Goal: Information Seeking & Learning: Learn about a topic

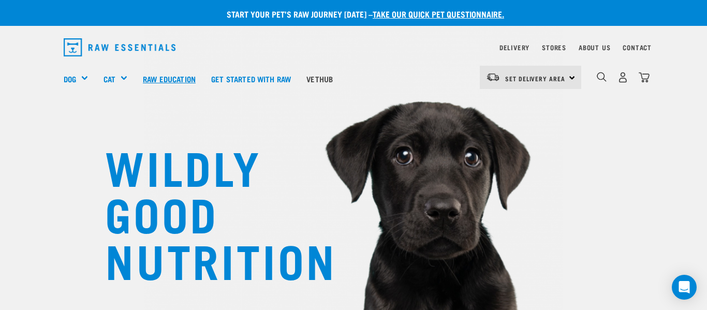
click at [194, 76] on link "Raw Education" at bounding box center [169, 78] width 68 height 41
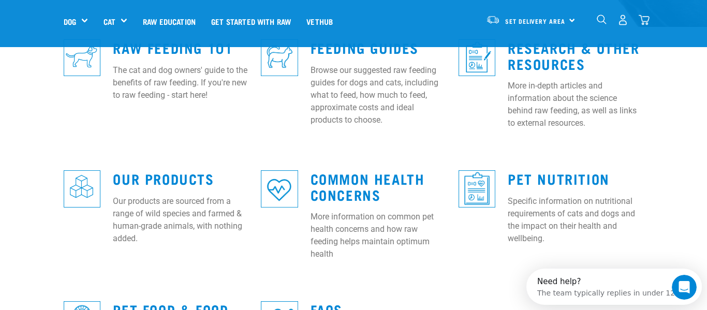
scroll to position [320, 0]
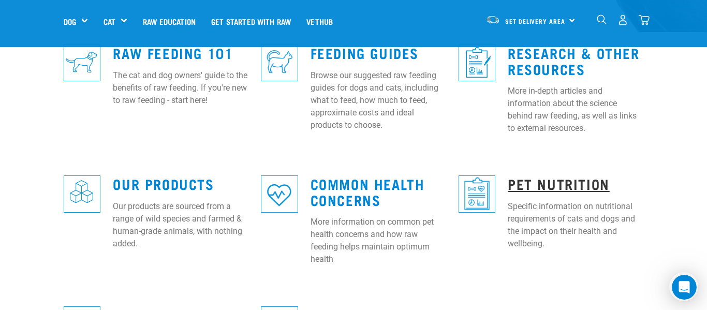
click at [555, 180] on link "Pet Nutrition" at bounding box center [559, 184] width 102 height 8
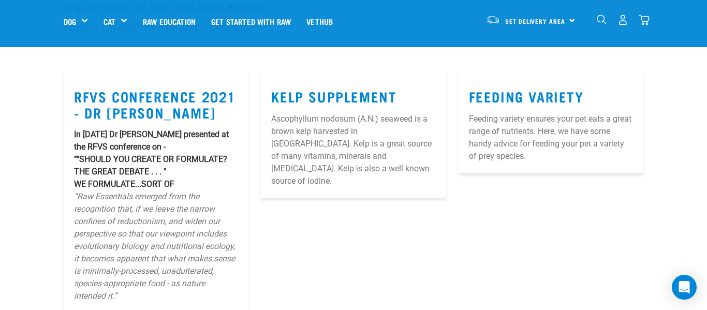
scroll to position [115, 0]
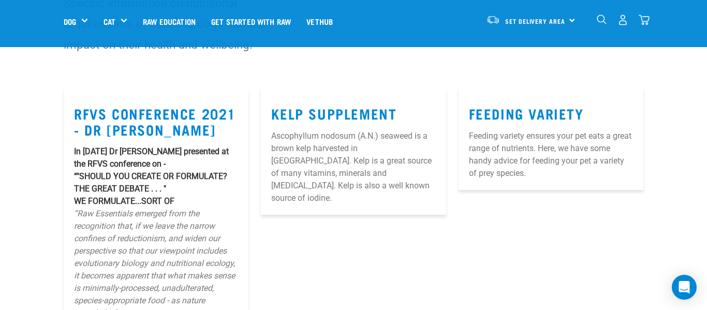
click at [515, 122] on article "Feeding Variety Feeding variety ensures your pet eats a great range of nutrient…" at bounding box center [551, 138] width 185 height 103
click at [508, 114] on link "Feeding Variety" at bounding box center [526, 113] width 115 height 8
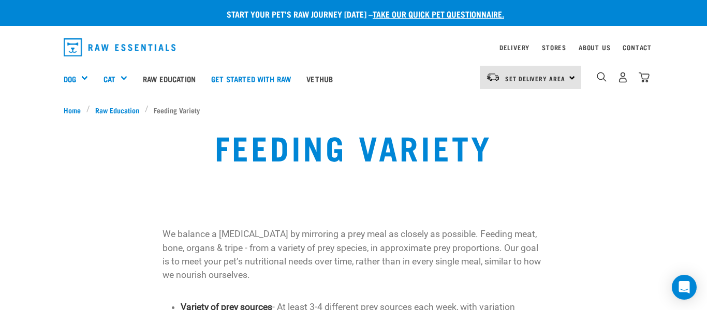
click at [511, 113] on ul "Home Raw Education Feeding Variety" at bounding box center [354, 110] width 580 height 11
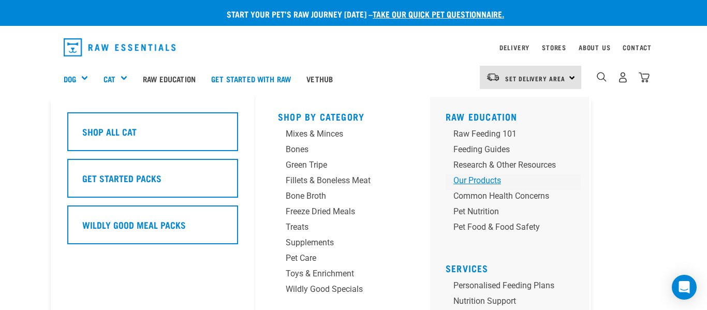
click at [484, 180] on div "Our Products" at bounding box center [505, 180] width 103 height 12
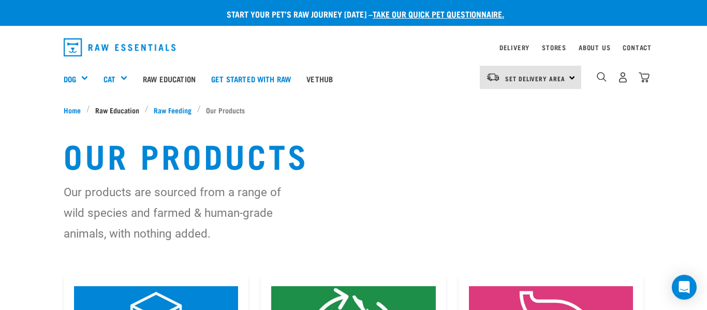
click at [128, 112] on span "Raw Education" at bounding box center [117, 110] width 44 height 11
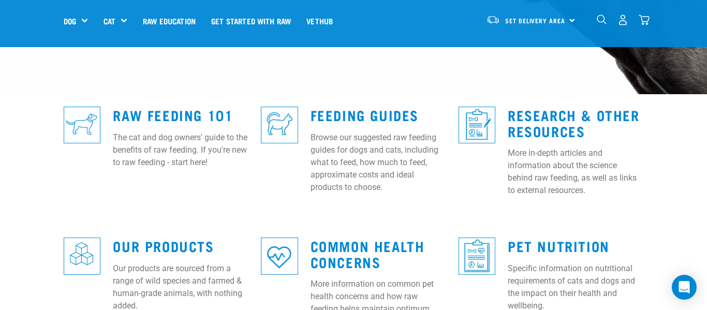
scroll to position [259, 0]
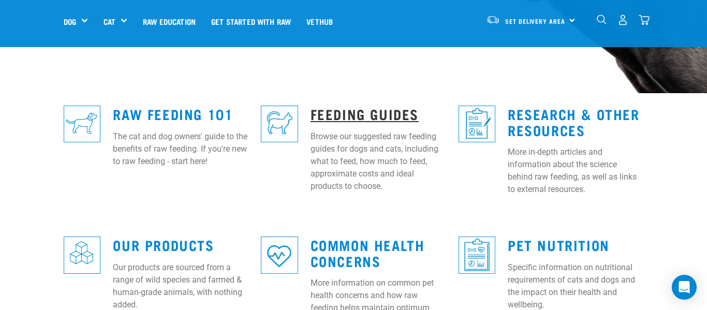
click at [360, 110] on link "Feeding Guides" at bounding box center [365, 114] width 108 height 8
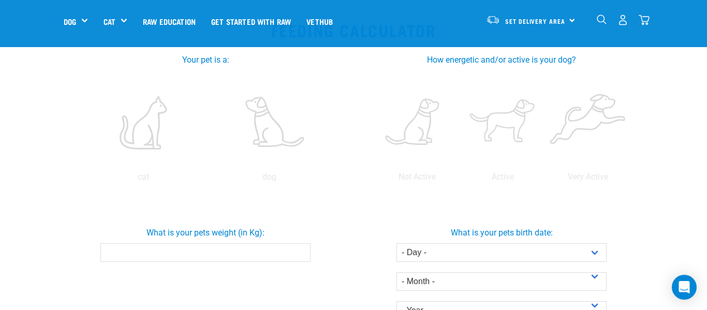
scroll to position [196, 0]
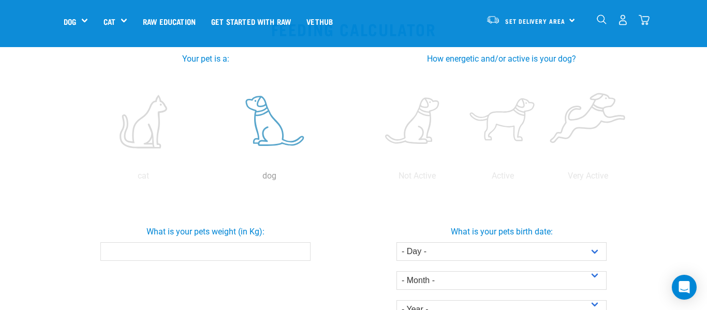
click at [269, 137] on label at bounding box center [270, 122] width 122 height 88
click at [207, 179] on input "radio" at bounding box center [207, 179] width 0 height 0
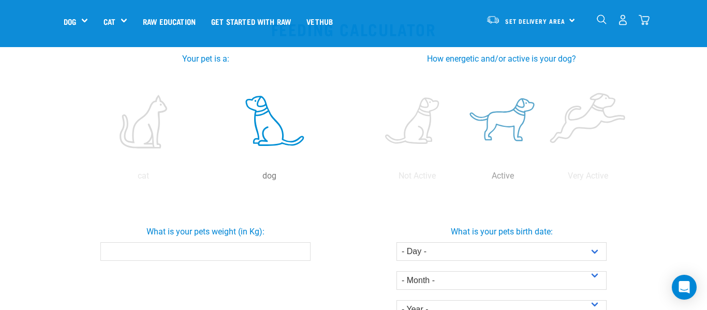
click at [504, 126] on label at bounding box center [502, 122] width 81 height 88
click at [460, 179] on input "radio" at bounding box center [460, 179] width 0 height 0
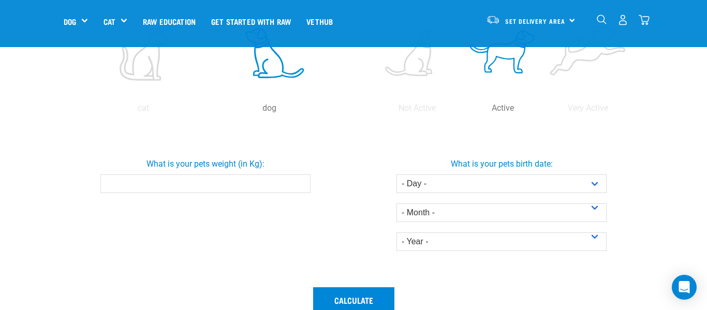
scroll to position [279, 0]
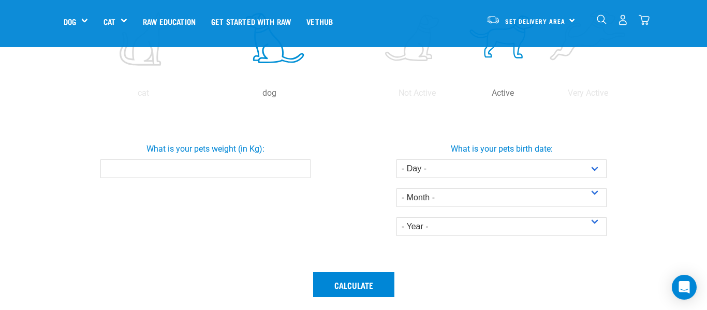
click at [273, 172] on input "What is your pets weight (in Kg):" at bounding box center [205, 168] width 210 height 19
type input "21"
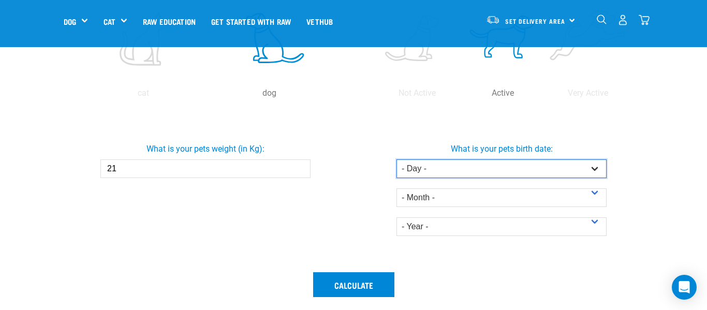
click at [463, 170] on select "- Day - 1 2 3 4 5 6 7 8 9 10 11 12 13 14 15 16 17 18 19 20 21 22 23 24 25 26 27" at bounding box center [502, 168] width 210 height 19
click at [463, 169] on select "- Day - 1 2 3 4 5 6 7 8 9 10 11 12 13 14 15 16 17 18 19 20 21 22 23 24 25 26 27" at bounding box center [502, 168] width 210 height 19
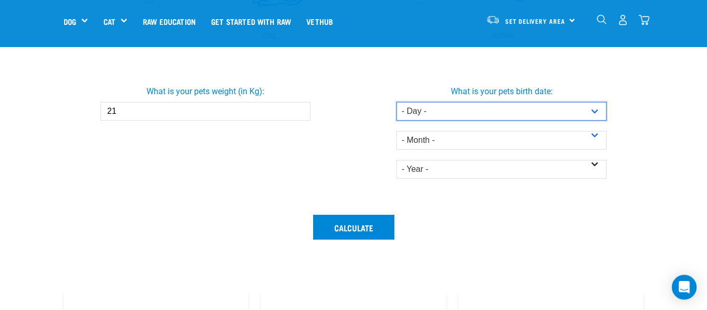
scroll to position [334, 0]
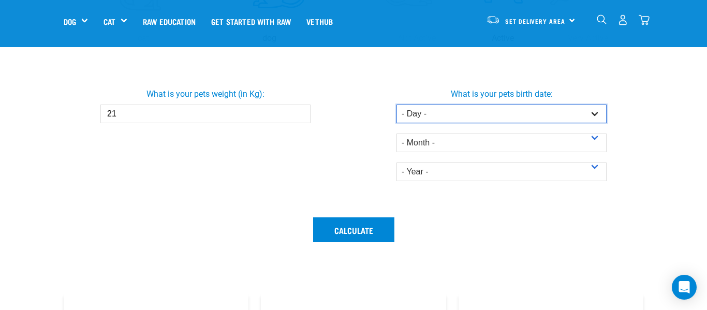
click at [448, 112] on select "- Day - 1 2 3 4 5 6 7 8 9 10 11 12 13 14 15 16 17 18 19 20 21 22 23 24 25 26 27" at bounding box center [502, 114] width 210 height 19
select select "2"
click at [397, 105] on select "- Day - 1 2 3 4 5 6 7 8 9 10 11 12 13 14 15 16 17 18 19 20 21 22 23 24 25 26 27" at bounding box center [502, 114] width 210 height 19
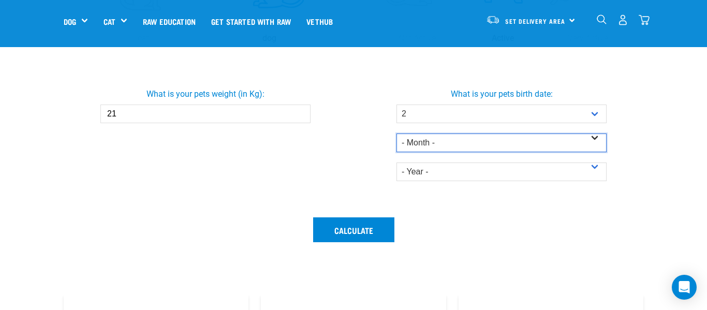
click at [426, 143] on select "- Month - January February March April May June July August September October N…" at bounding box center [502, 143] width 210 height 19
select select "July"
click at [397, 134] on select "- Month - January February March April May June July August September October N…" at bounding box center [502, 143] width 210 height 19
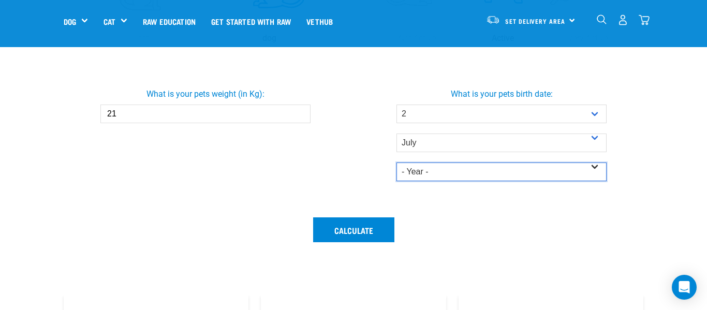
click at [430, 173] on select "- Year - 2025 2024 2023 2022 2021 2020 2019 2018 2017 2016 2015 2014" at bounding box center [502, 172] width 210 height 19
select select "2018"
click at [397, 163] on select "- Year - 2025 2024 2023 2022 2021 2020 2019 2018 2017 2016 2015 2014" at bounding box center [502, 172] width 210 height 19
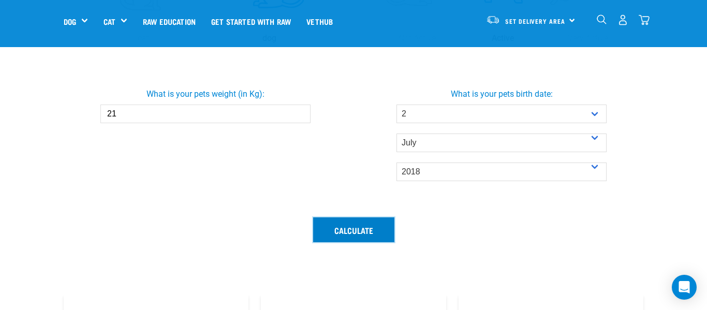
click at [371, 231] on button "Calculate" at bounding box center [353, 229] width 81 height 25
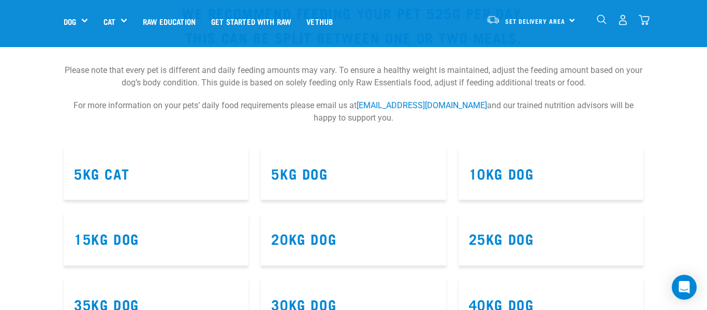
scroll to position [581, 0]
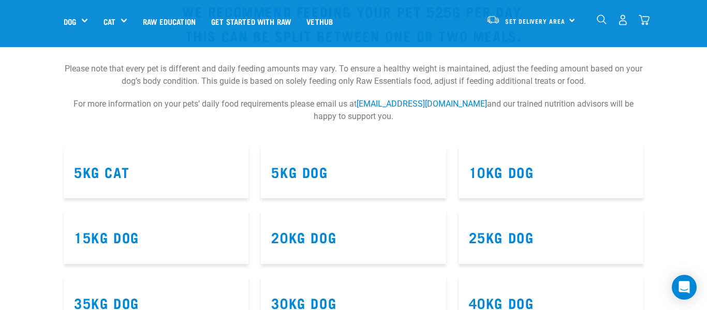
click at [371, 231] on h3 "20kg Dog" at bounding box center [353, 237] width 164 height 16
click at [296, 245] on h3 "20kg Dog" at bounding box center [353, 237] width 164 height 16
click at [301, 226] on article "20kg Dog" at bounding box center [353, 237] width 185 height 53
click at [299, 238] on link "20kg Dog" at bounding box center [303, 237] width 65 height 8
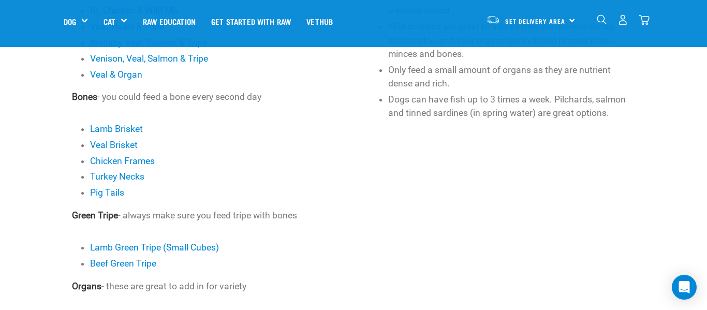
scroll to position [497, 0]
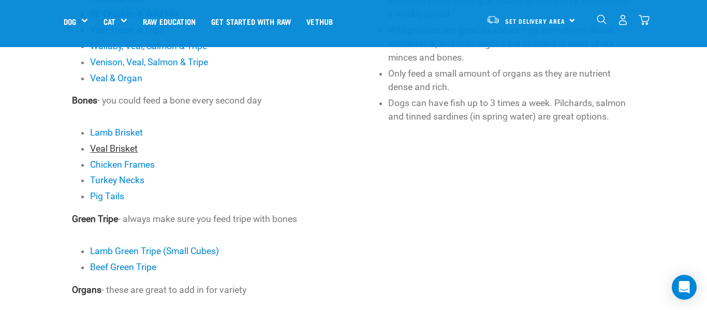
click at [113, 150] on link "Veal Brisket" at bounding box center [114, 148] width 48 height 10
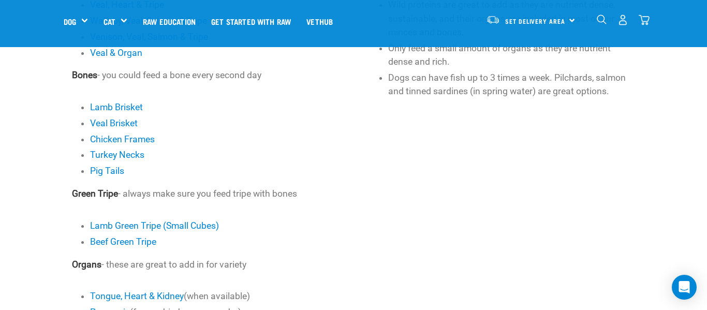
scroll to position [528, 0]
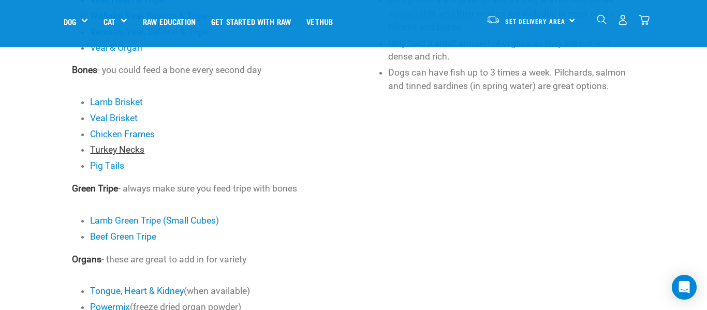
click at [121, 149] on link "Turkey Necks" at bounding box center [117, 149] width 54 height 10
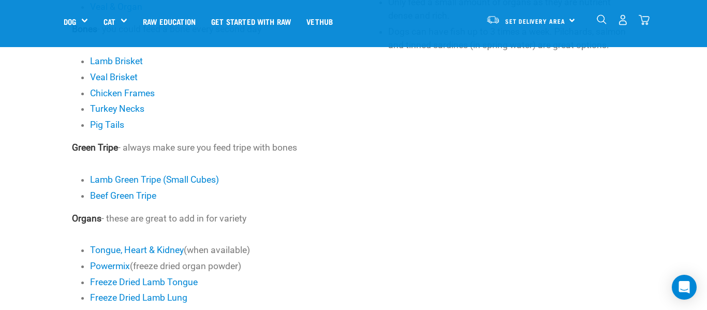
scroll to position [567, 0]
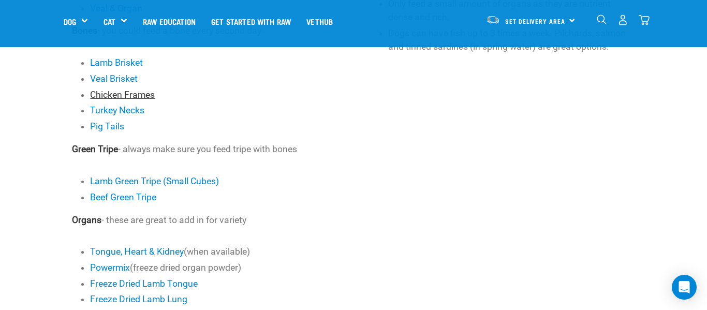
click at [126, 95] on link "Chicken Frames" at bounding box center [122, 95] width 65 height 10
